Goal: Check status

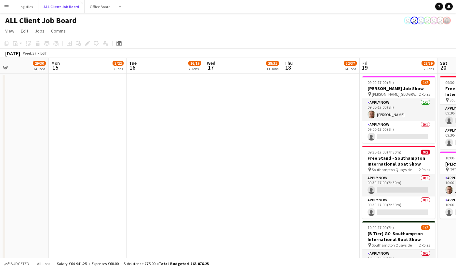
scroll to position [0, 263]
click at [11, 8] on button "Menu" at bounding box center [6, 6] width 13 height 13
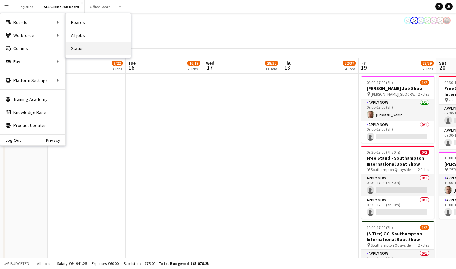
click at [78, 50] on link "Status" at bounding box center [98, 48] width 65 height 13
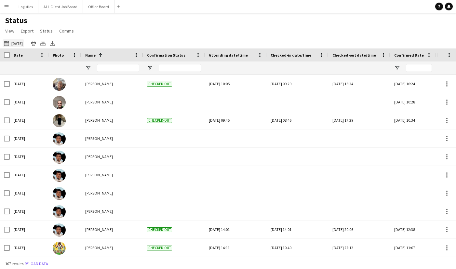
click at [22, 45] on button "[DATE] to [DATE] [DATE]" at bounding box center [13, 43] width 21 height 8
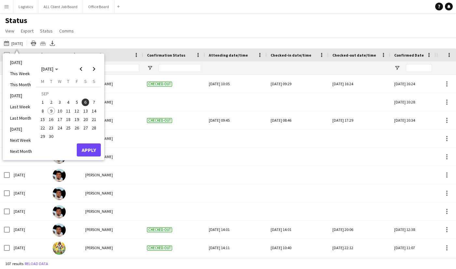
click at [94, 101] on span "7" at bounding box center [94, 103] width 8 height 8
click at [92, 151] on button "Apply" at bounding box center [89, 149] width 24 height 13
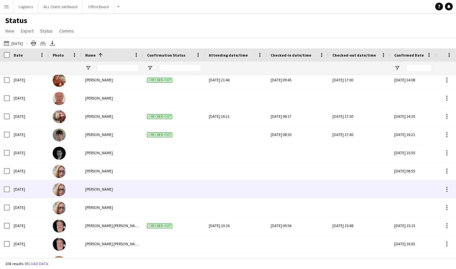
scroll to position [650, 0]
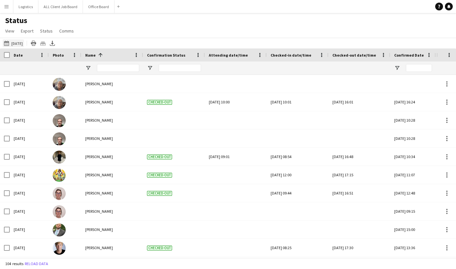
click at [18, 44] on button "[DATE] to [DATE] [DATE]" at bounding box center [13, 43] width 21 height 8
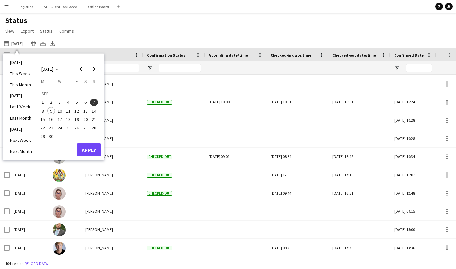
click at [44, 111] on span "8" at bounding box center [43, 111] width 8 height 8
click at [89, 151] on button "Apply" at bounding box center [89, 149] width 24 height 13
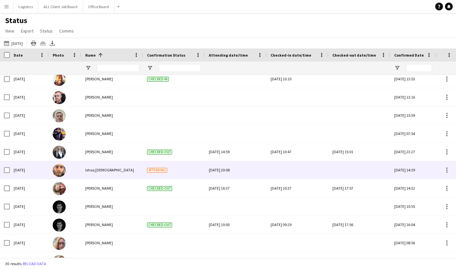
scroll to position [78, 0]
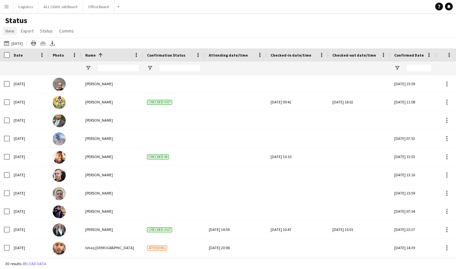
click at [12, 31] on span "View" at bounding box center [9, 31] width 9 height 6
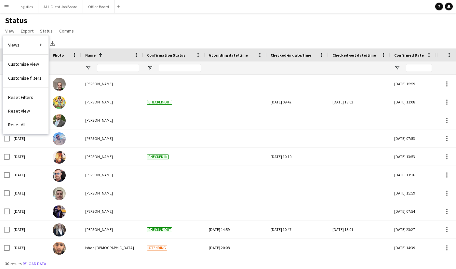
click at [104, 19] on div "Status View Views Default view New view Update view Delete view Edit name Custo…" at bounding box center [228, 27] width 456 height 22
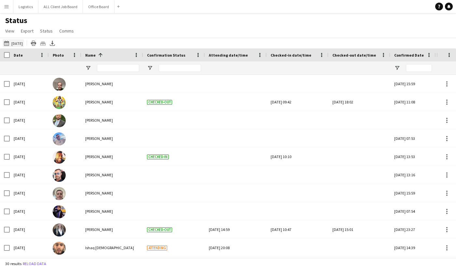
click at [15, 47] on button "[DATE] to [DATE] [DATE]" at bounding box center [13, 43] width 21 height 8
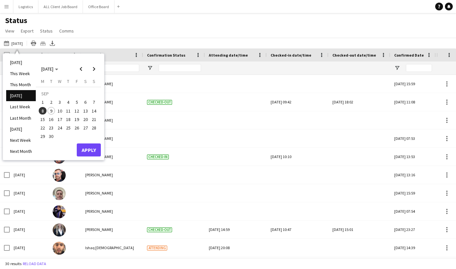
click at [52, 112] on span "9" at bounding box center [52, 111] width 8 height 8
click at [90, 150] on button "Apply" at bounding box center [89, 149] width 24 height 13
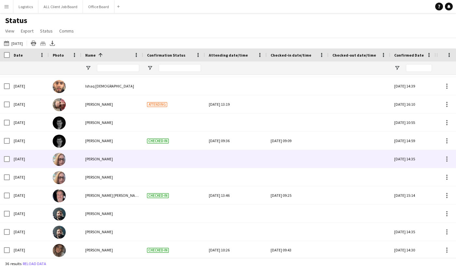
scroll to position [180, 0]
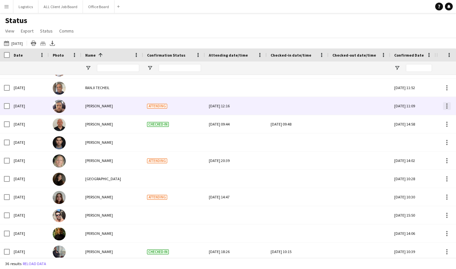
click at [447, 107] on div at bounding box center [447, 106] width 8 height 8
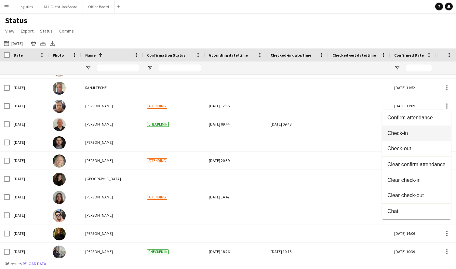
click at [401, 133] on span "Check-in" at bounding box center [417, 133] width 58 height 6
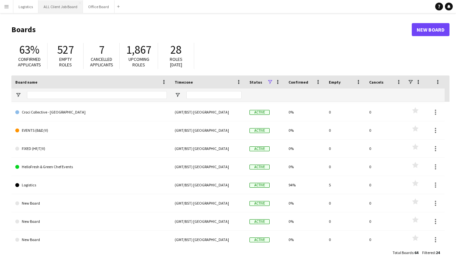
click at [66, 7] on button "ALL Client Job Board Close" at bounding box center [60, 6] width 45 height 13
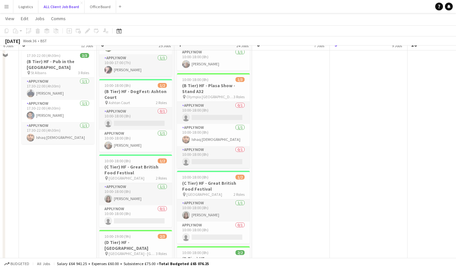
scroll to position [867, 0]
